Goal: Task Accomplishment & Management: Complete application form

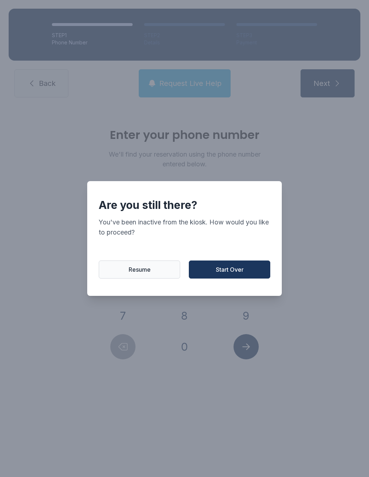
click at [229, 278] on button "Start Over" at bounding box center [229, 269] width 81 height 18
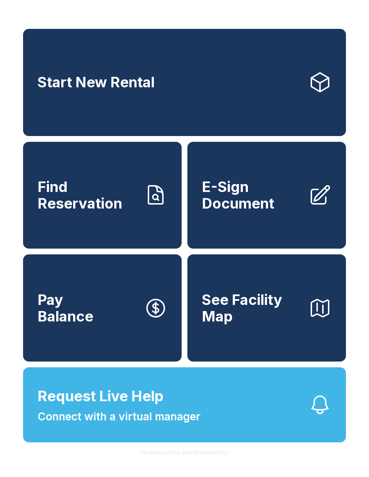
click at [245, 206] on span "E-Sign Document" at bounding box center [252, 194] width 101 height 33
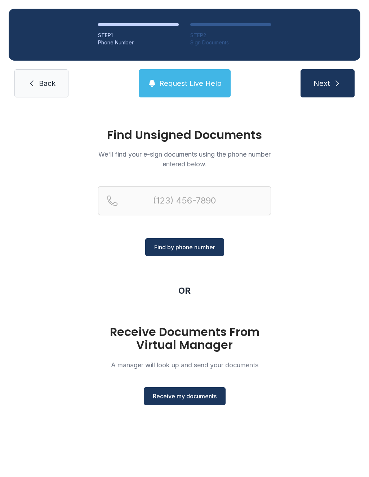
click at [192, 391] on button "Receive my documents" at bounding box center [185, 396] width 82 height 18
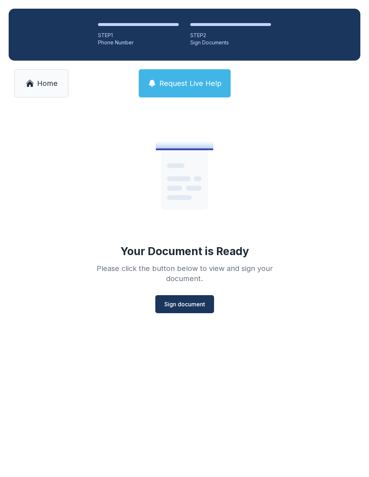
click at [192, 313] on button "Sign document" at bounding box center [184, 304] width 59 height 18
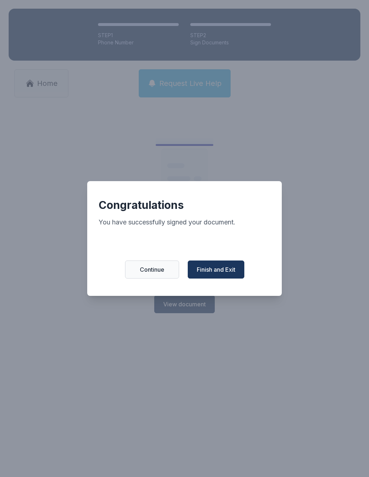
click at [217, 278] on button "Finish and Exit" at bounding box center [216, 269] width 57 height 18
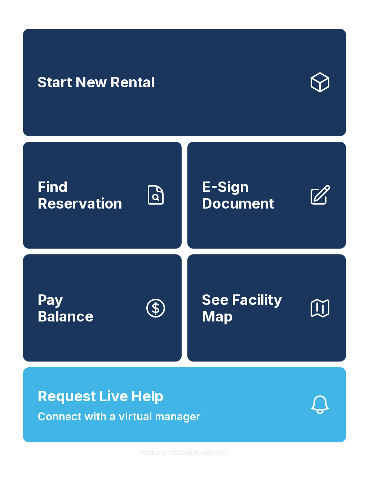
click at [312, 89] on icon at bounding box center [320, 82] width 17 height 19
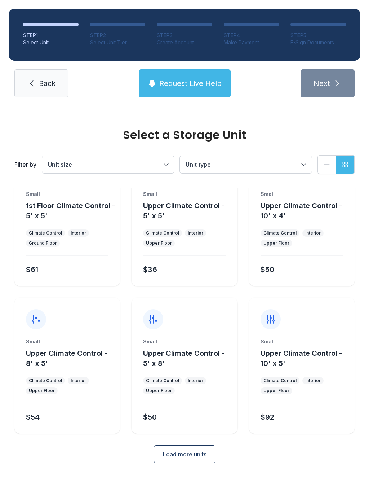
scroll to position [39, 0]
